Goal: Task Accomplishment & Management: Manage account settings

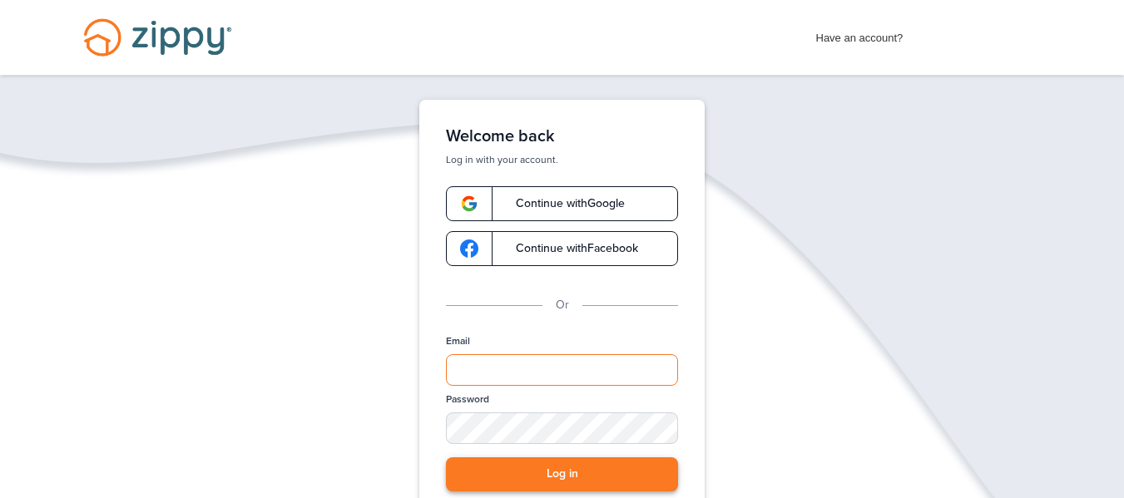
type input "**********"
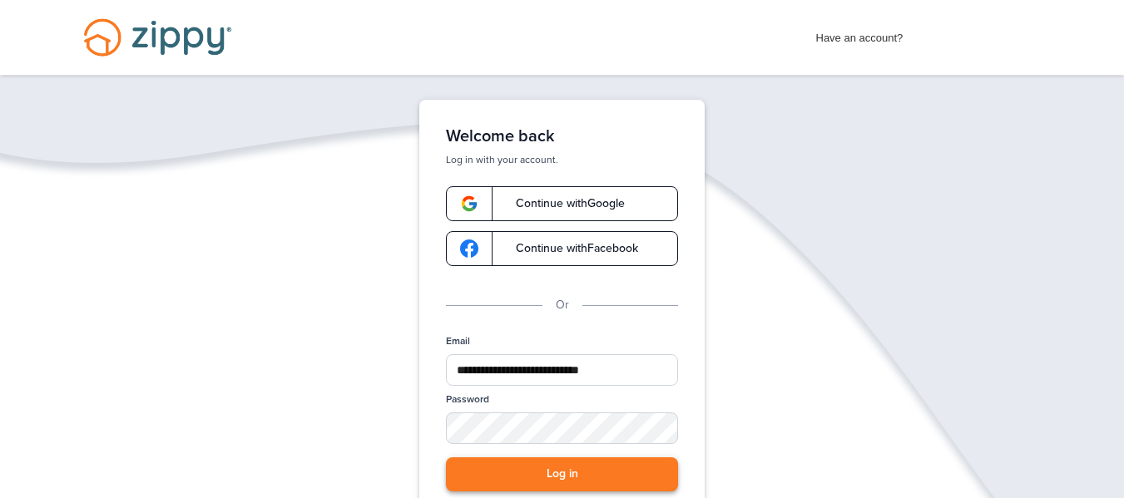
click at [621, 462] on button "Log in" at bounding box center [562, 474] width 232 height 34
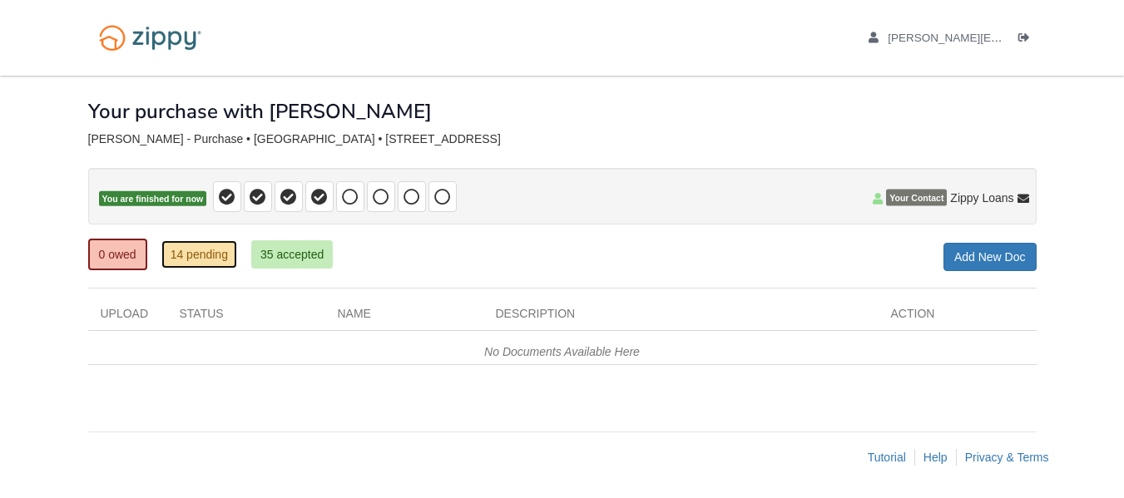
click at [219, 256] on link "14 pending" at bounding box center [199, 254] width 76 height 28
